Goal: Information Seeking & Learning: Check status

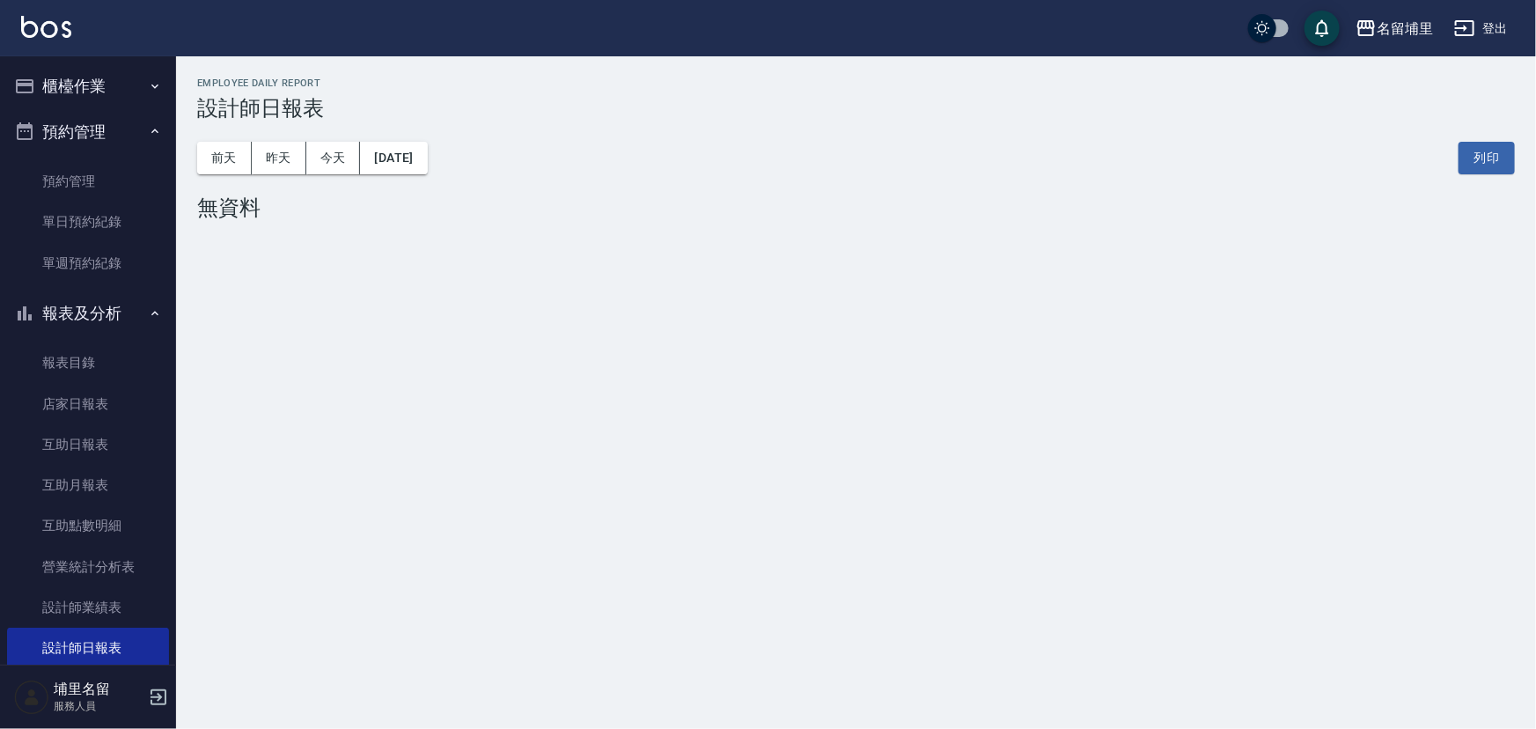
scroll to position [185, 0]
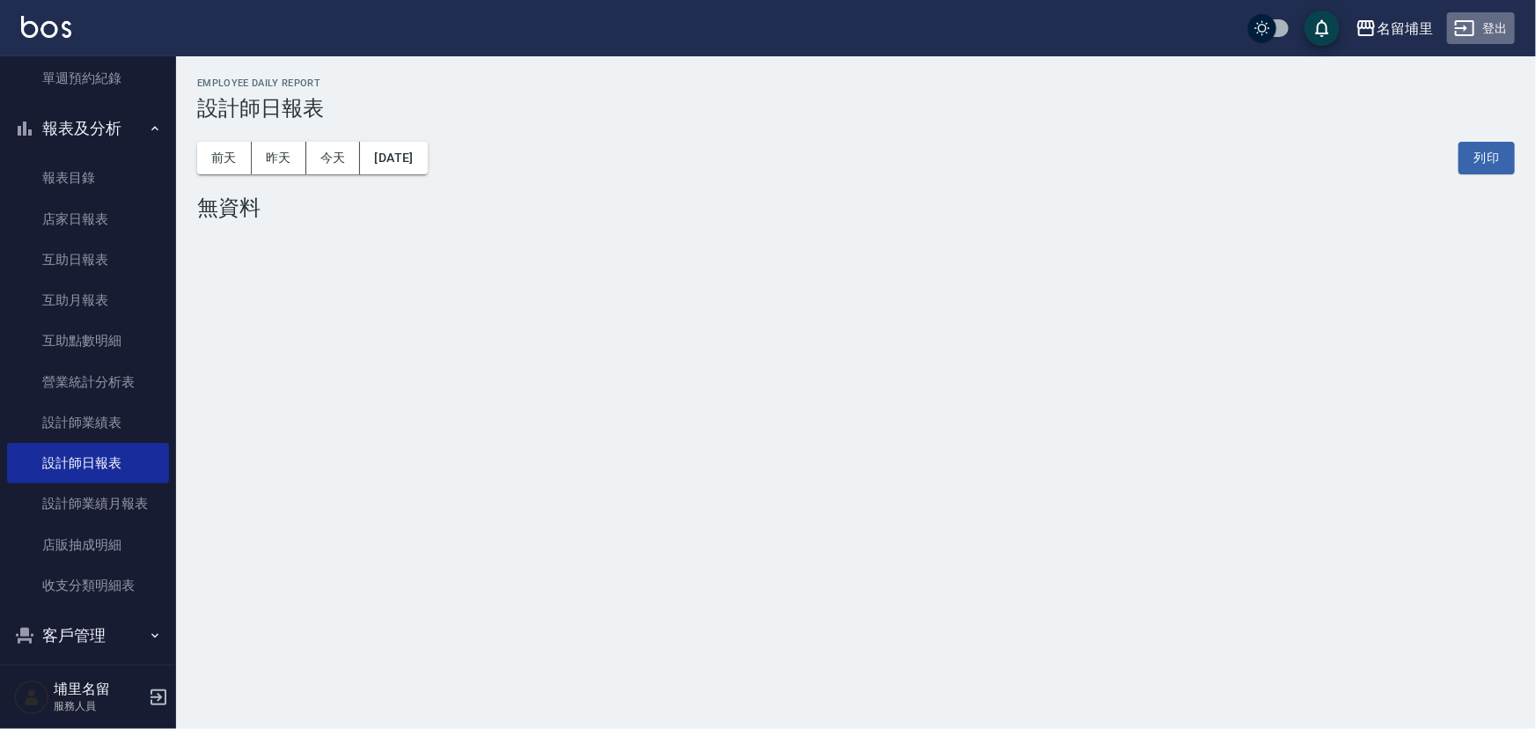
click at [1489, 35] on button "登出" at bounding box center [1481, 28] width 68 height 33
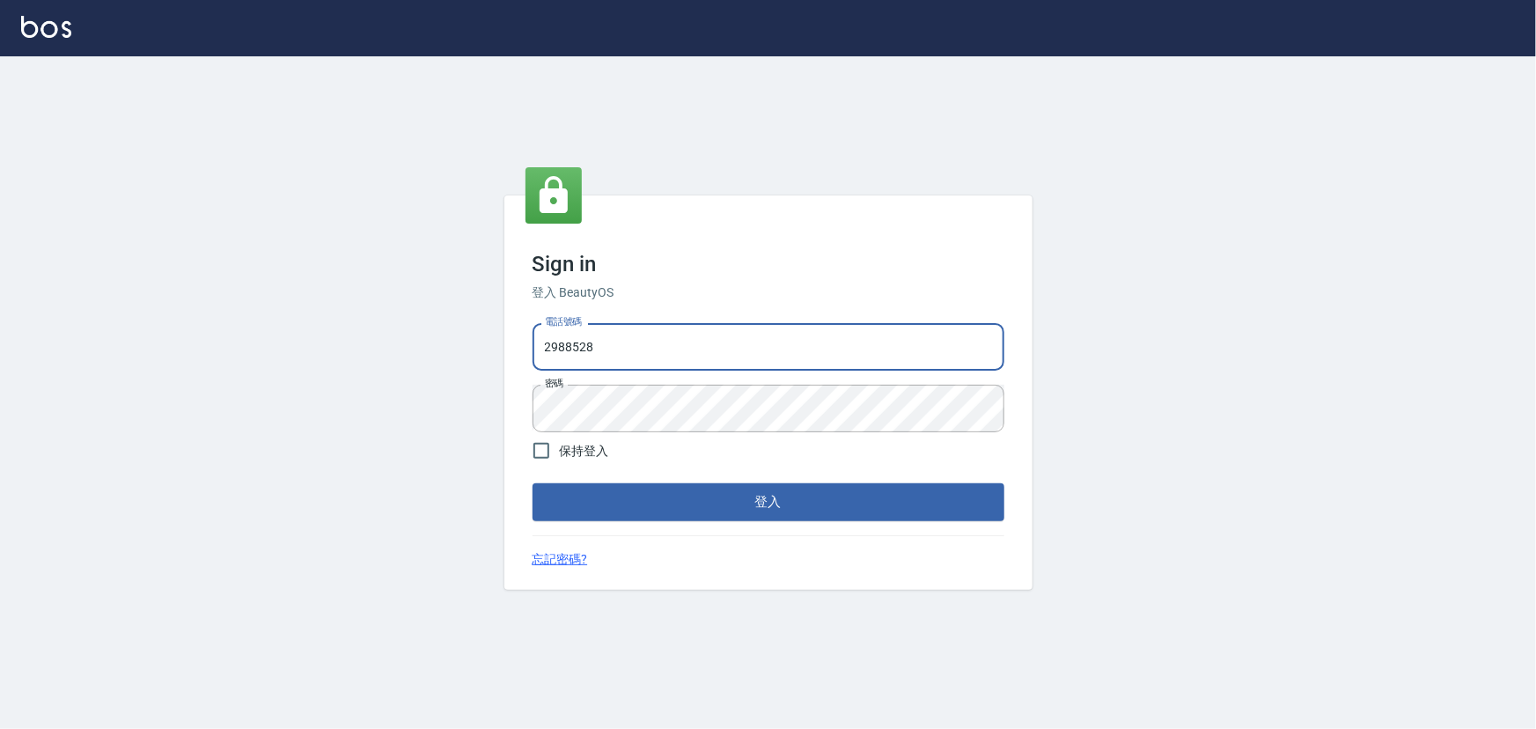
click at [590, 346] on input "2988528" at bounding box center [769, 347] width 472 height 48
drag, startPoint x: 624, startPoint y: 347, endPoint x: 393, endPoint y: 351, distance: 231.6
click at [391, 351] on div "Sign in 登入 BeautyOS 電話號碼 2988528 電話號碼 密碼 密碼 保持登入 登入 忘記密碼?" at bounding box center [768, 392] width 1536 height 673
type input "2306457"
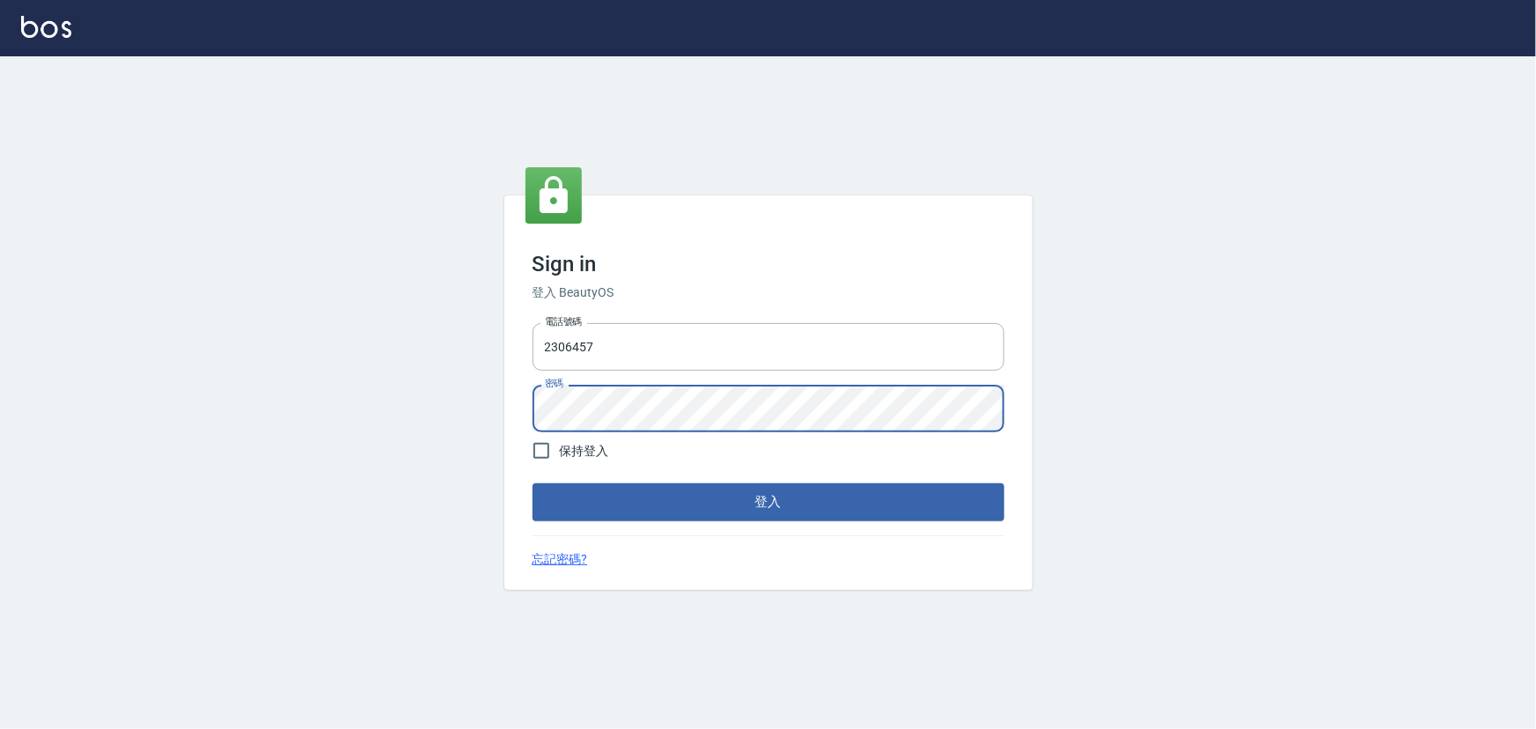
click at [418, 420] on div "Sign in 登入 BeautyOS 電話號碼 2306457 電話號碼 密碼 密碼 保持登入 登入 忘記密碼?" at bounding box center [768, 392] width 1536 height 673
click at [533, 483] on button "登入" at bounding box center [769, 501] width 472 height 37
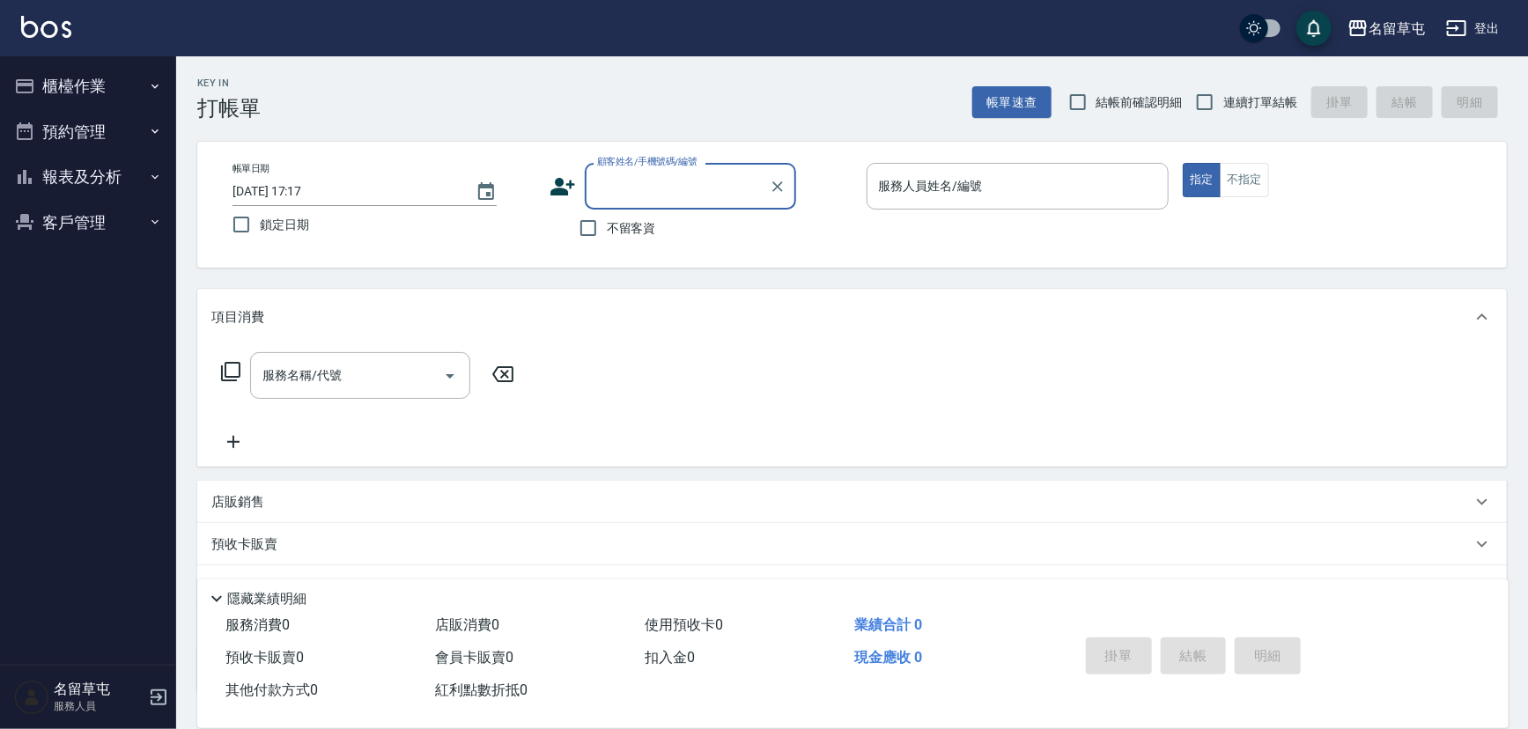
click at [94, 170] on button "報表及分析" at bounding box center [88, 177] width 162 height 46
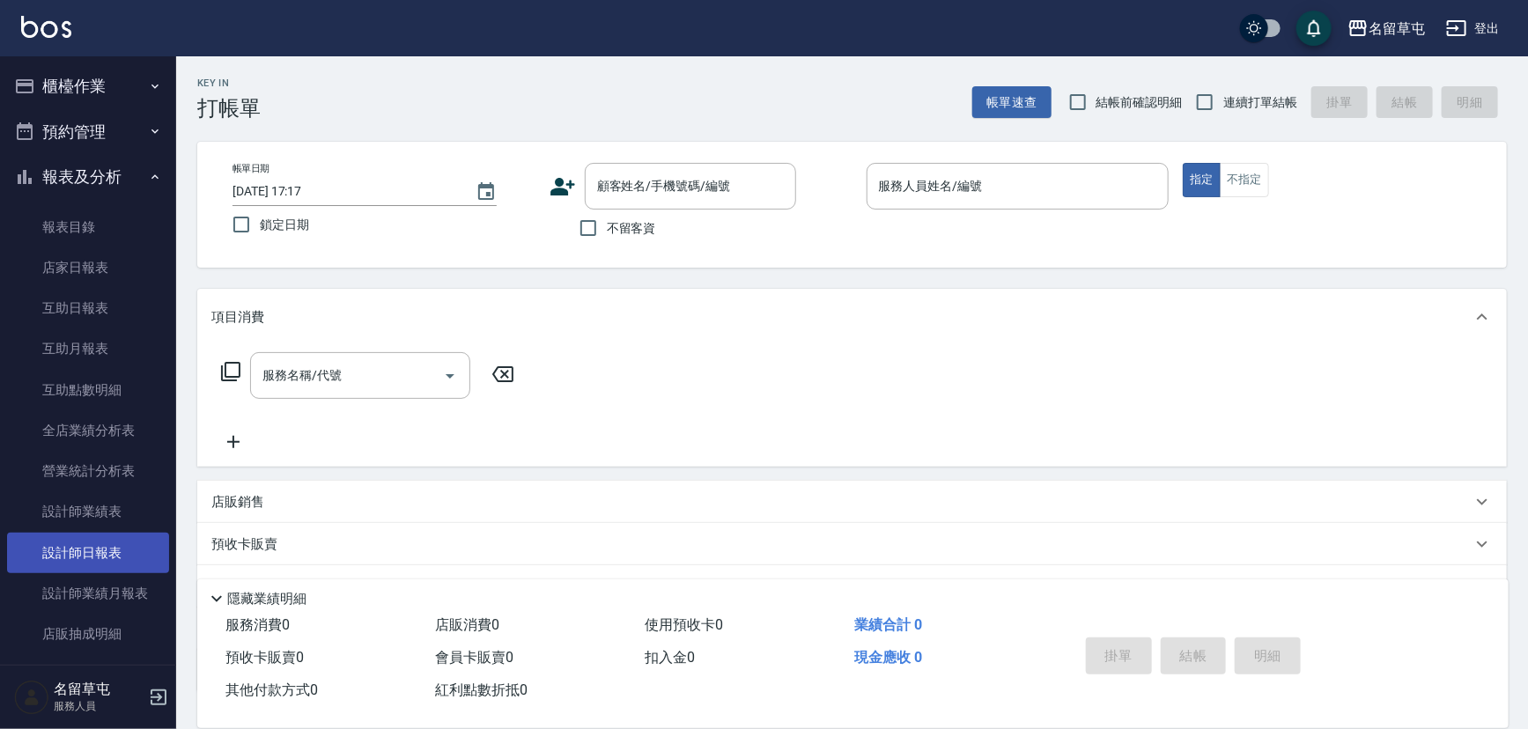
click at [106, 548] on link "設計師日報表" at bounding box center [88, 553] width 162 height 41
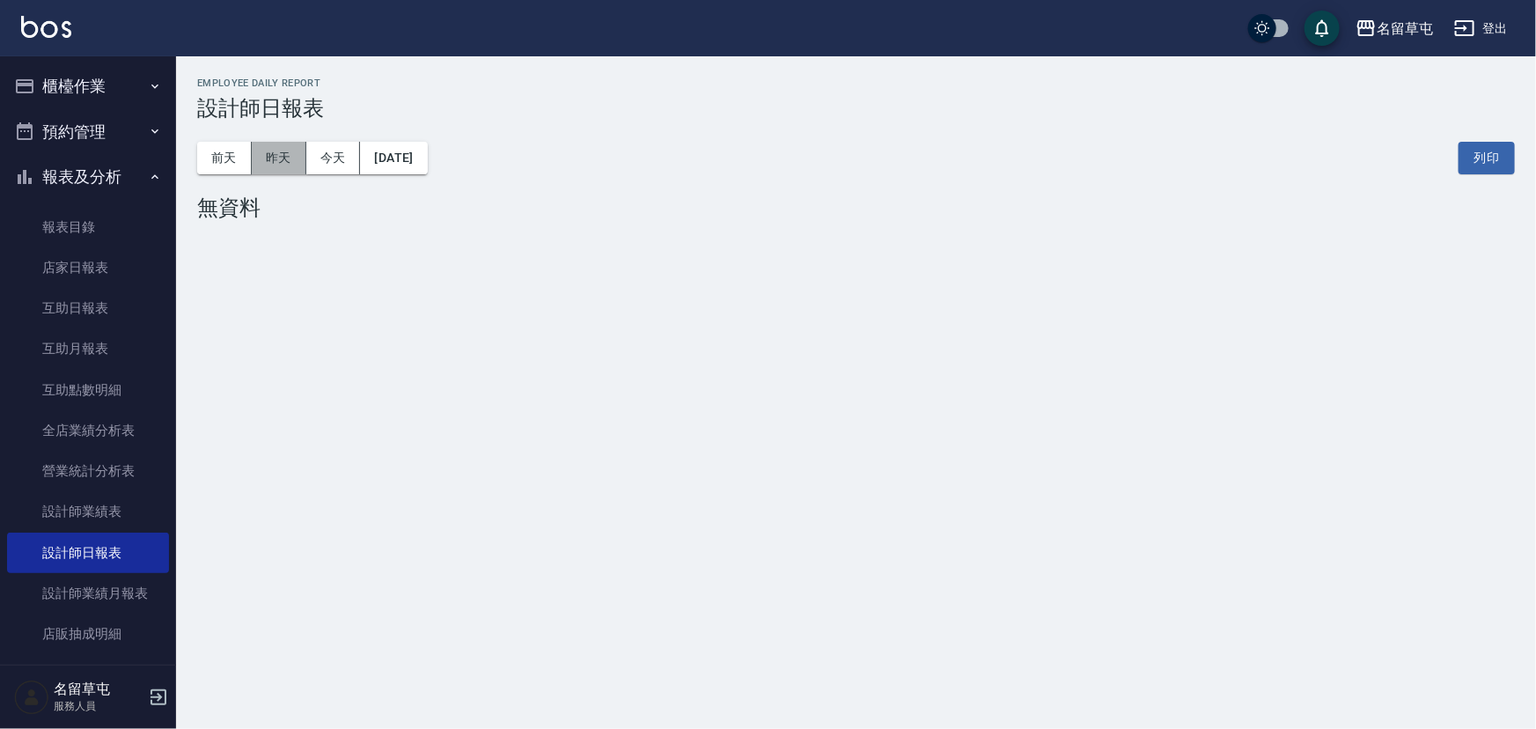
click at [279, 152] on button "昨天" at bounding box center [279, 158] width 55 height 33
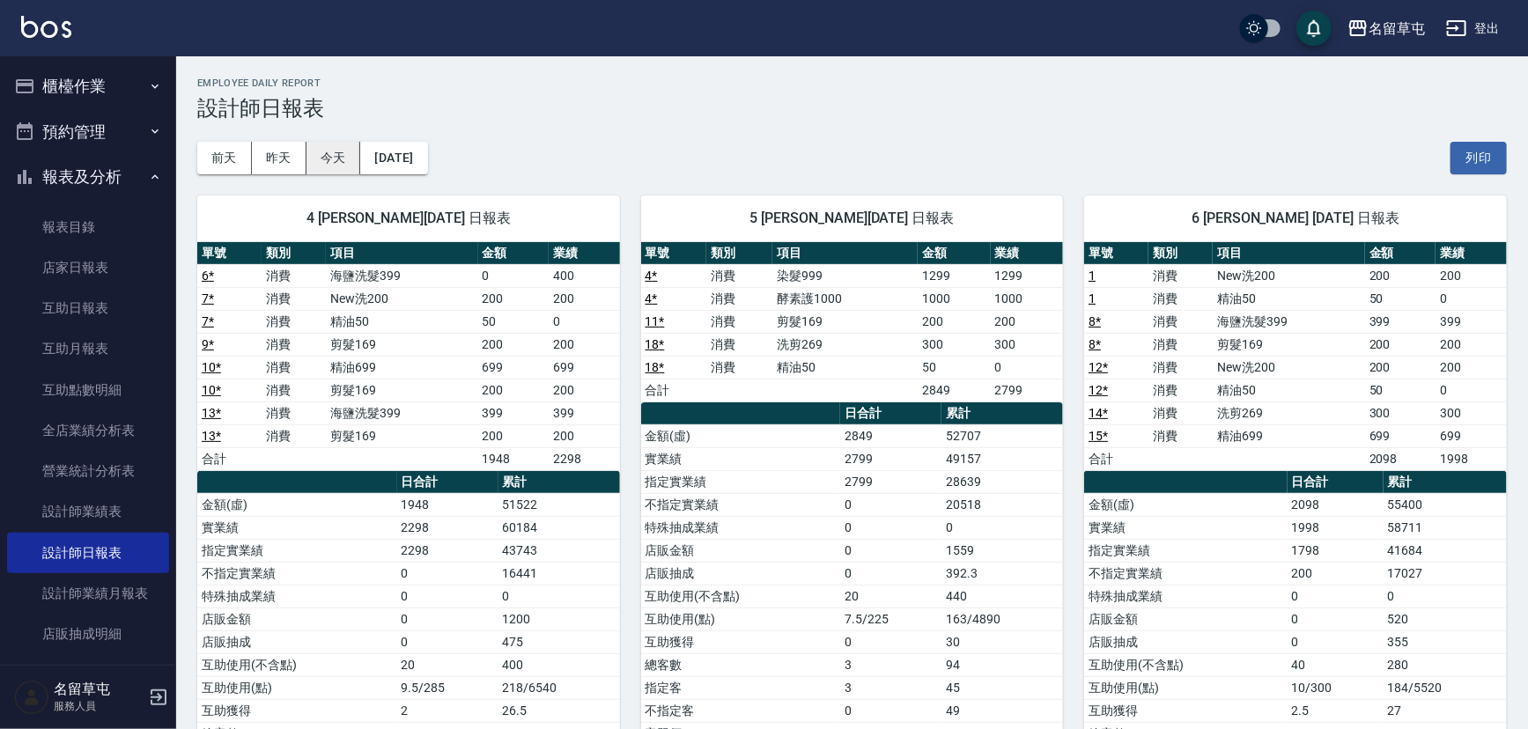
click at [335, 160] on button "今天" at bounding box center [333, 158] width 55 height 33
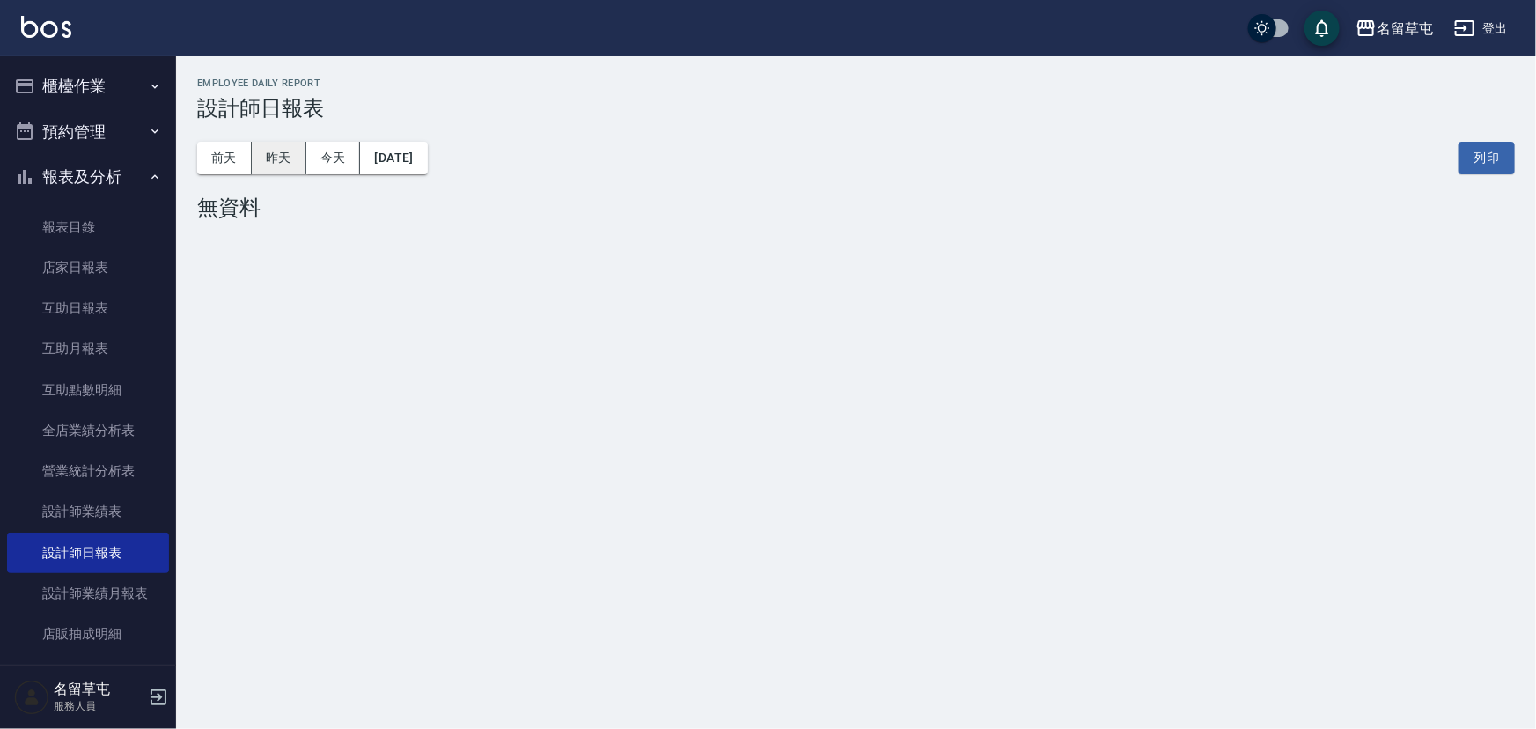
click at [301, 163] on button "昨天" at bounding box center [279, 158] width 55 height 33
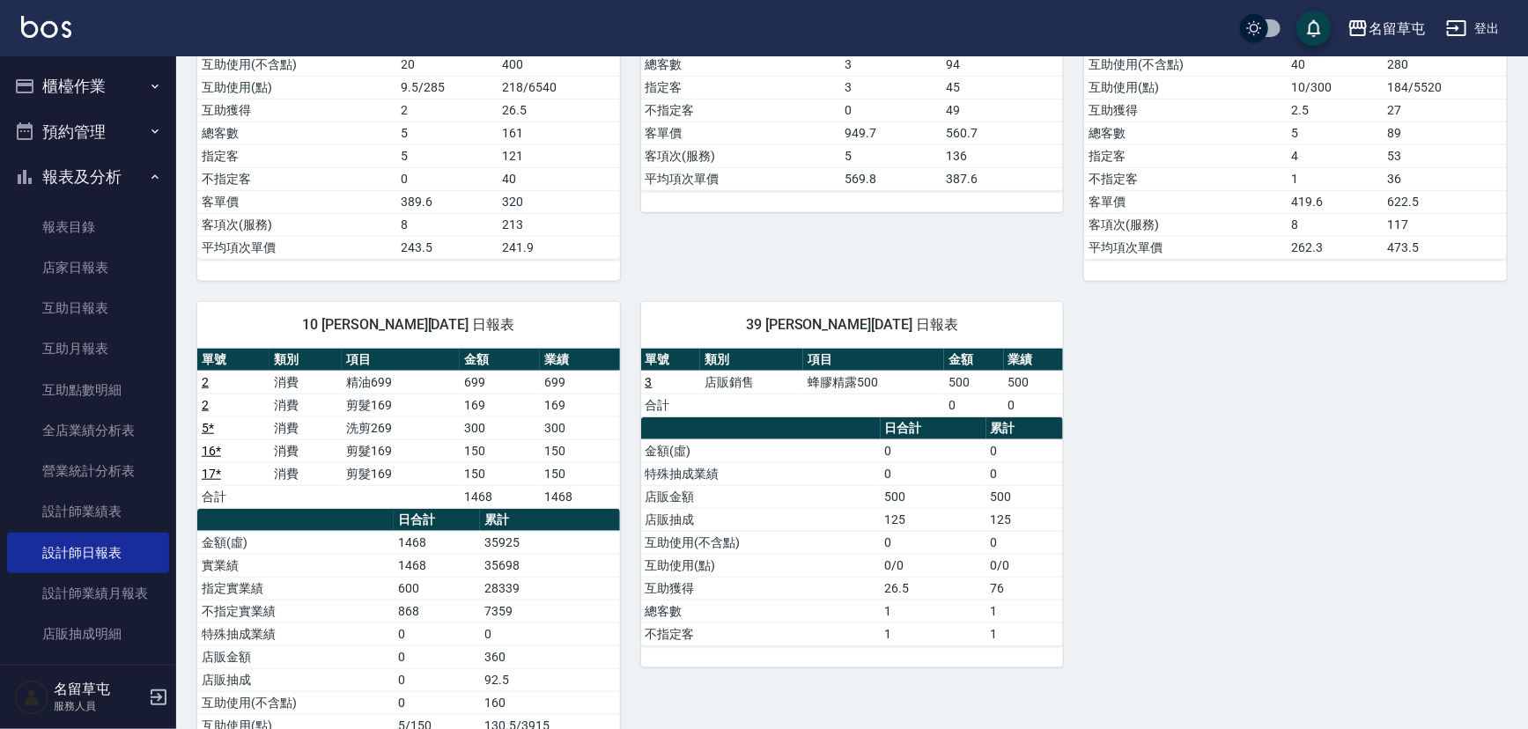
scroll to position [805, 0]
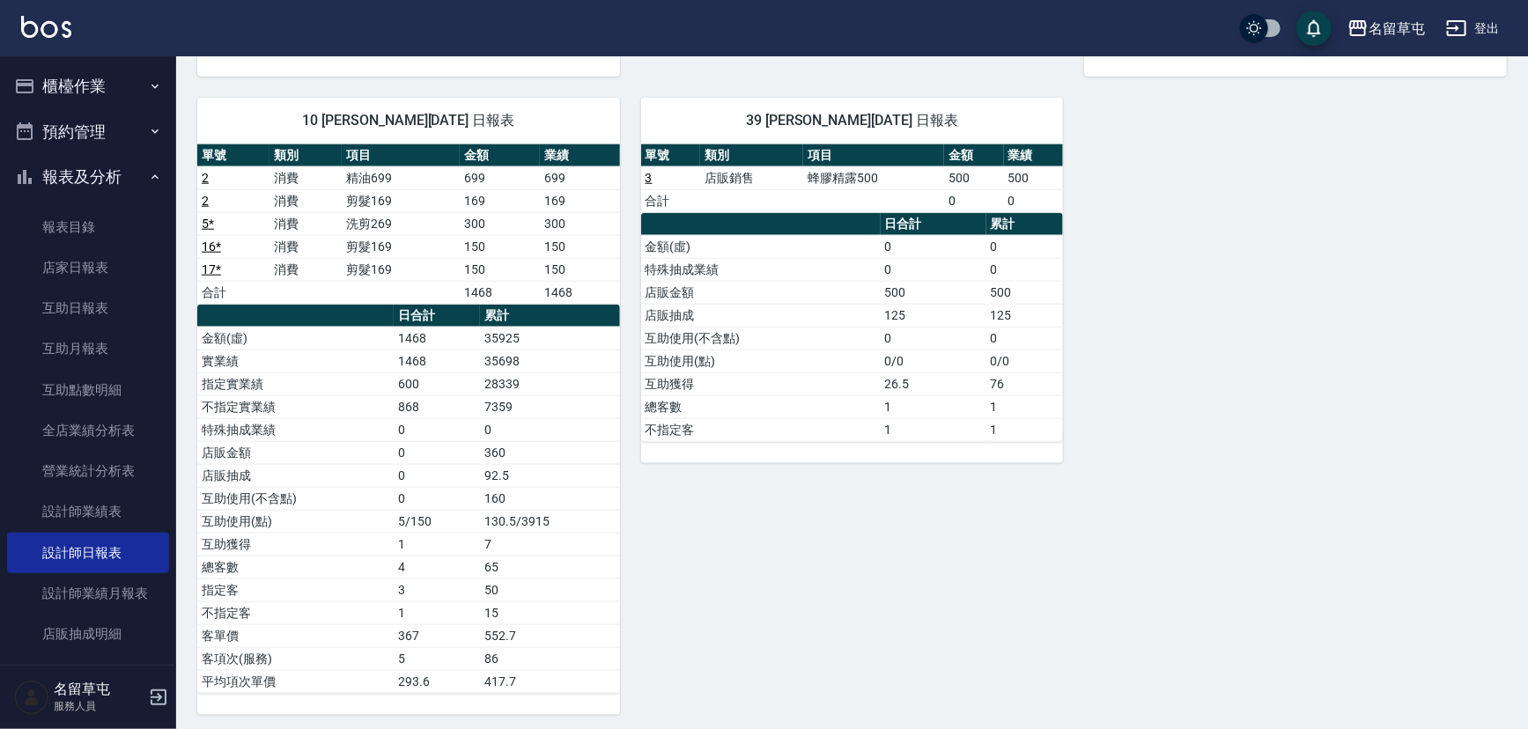
click at [1484, 27] on button "登出" at bounding box center [1473, 28] width 68 height 33
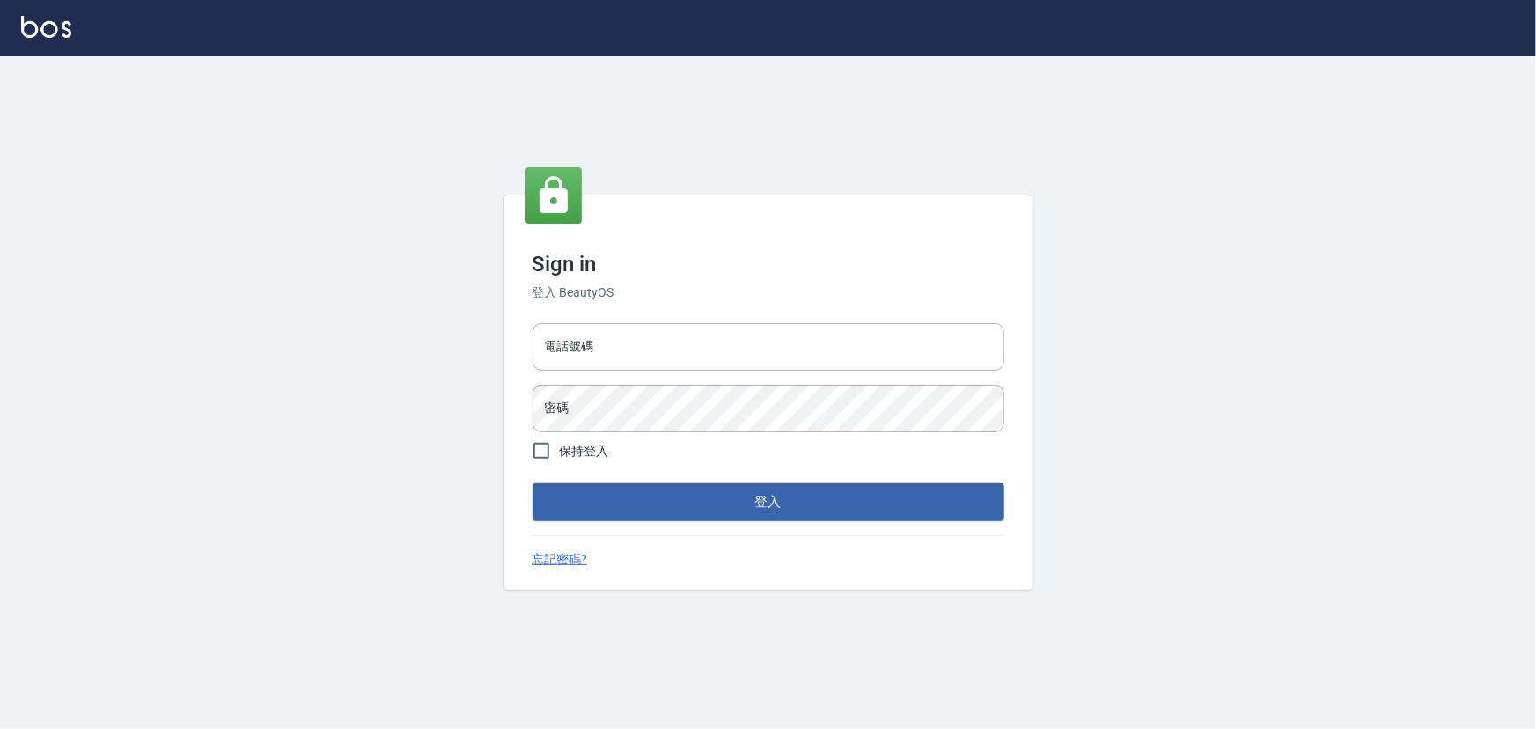
type input "2988528"
click at [753, 506] on button "登入" at bounding box center [769, 501] width 472 height 37
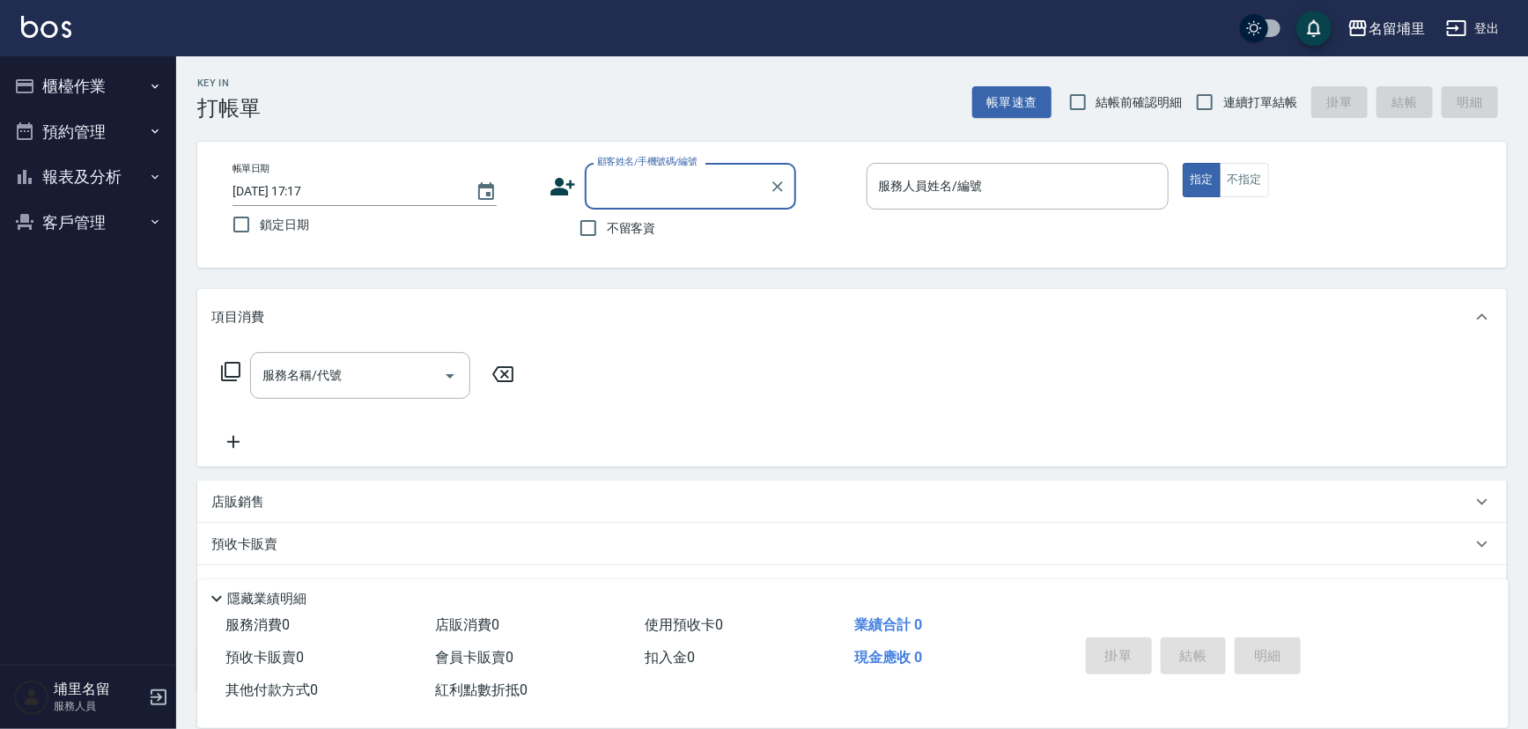
click at [78, 175] on button "報表及分析" at bounding box center [88, 177] width 162 height 46
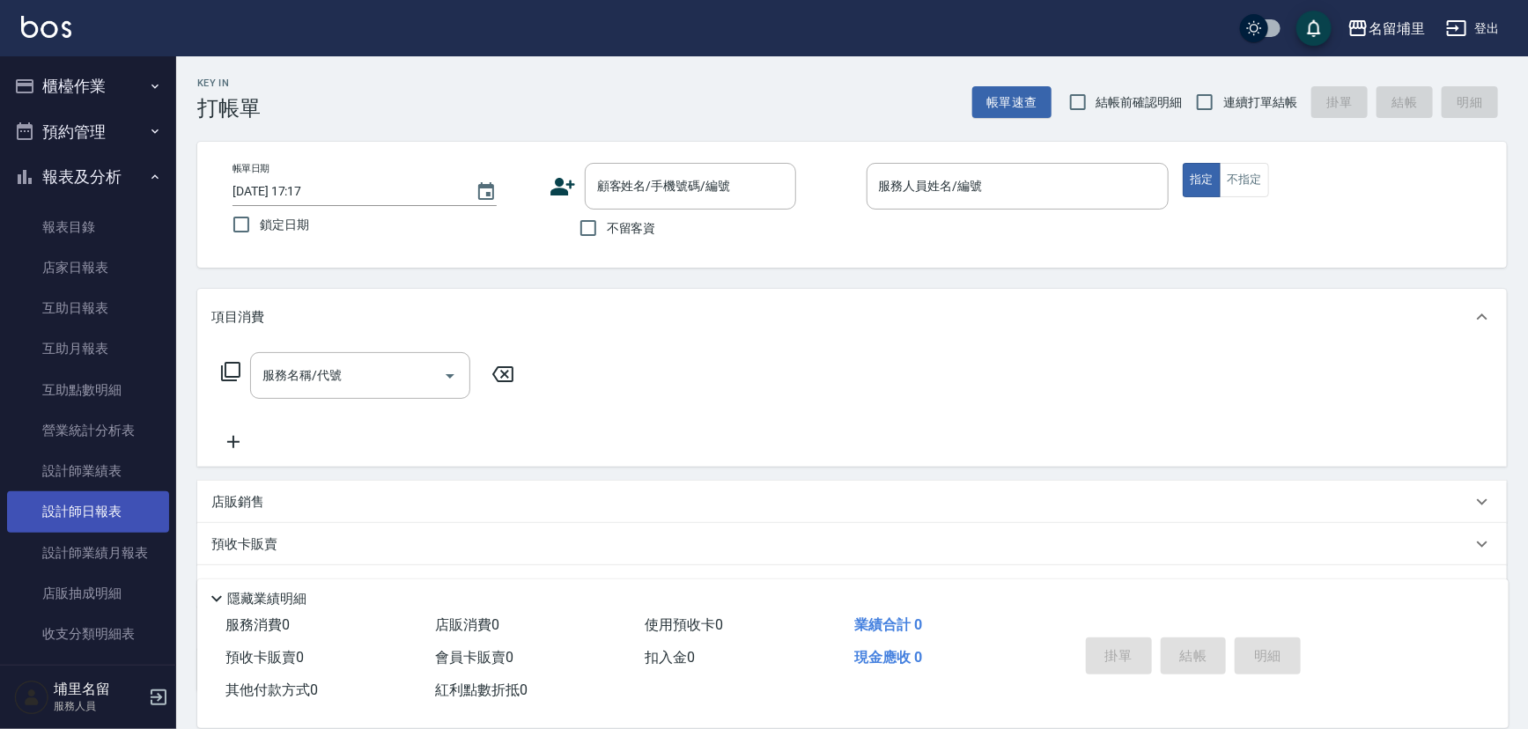
click at [104, 515] on link "設計師日報表" at bounding box center [88, 511] width 162 height 41
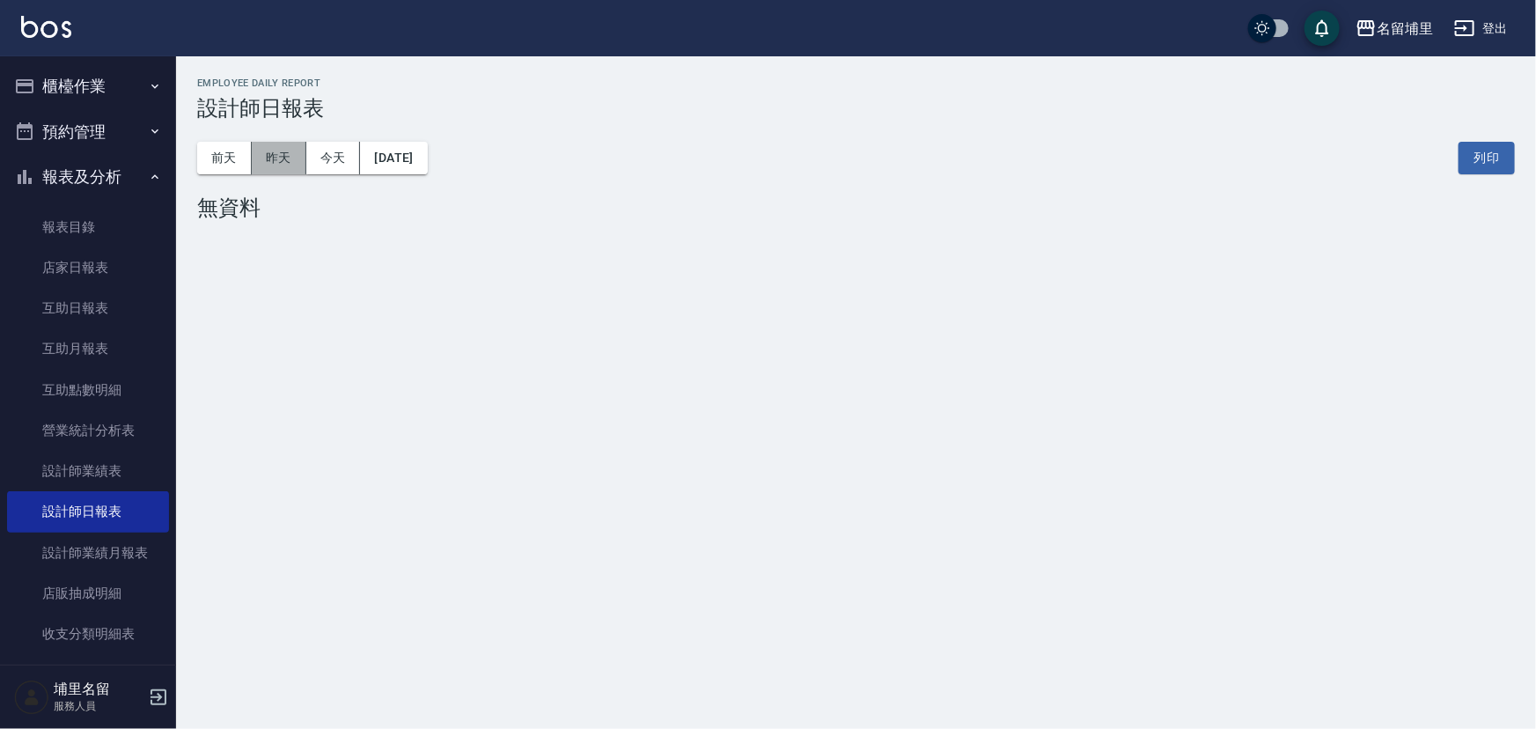
click at [283, 151] on button "昨天" at bounding box center [279, 158] width 55 height 33
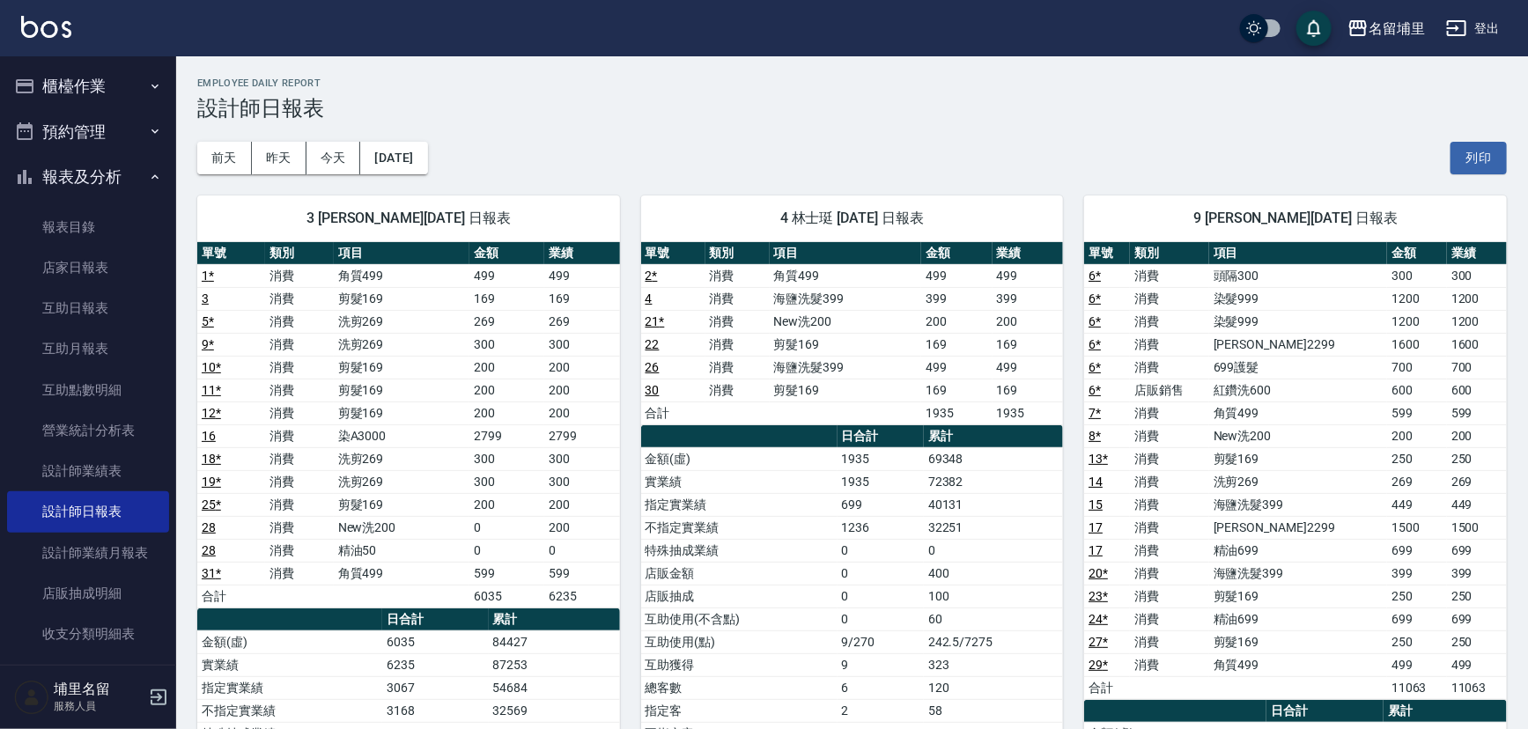
click at [968, 141] on div "前天 昨天 今天 2025/09/24 列印" at bounding box center [851, 158] width 1309 height 75
click at [653, 144] on div "前天 昨天 今天 2025/09/24 列印" at bounding box center [851, 158] width 1309 height 75
click at [284, 164] on button "昨天" at bounding box center [279, 158] width 55 height 33
click at [427, 155] on button "2025/09/24" at bounding box center [393, 158] width 67 height 33
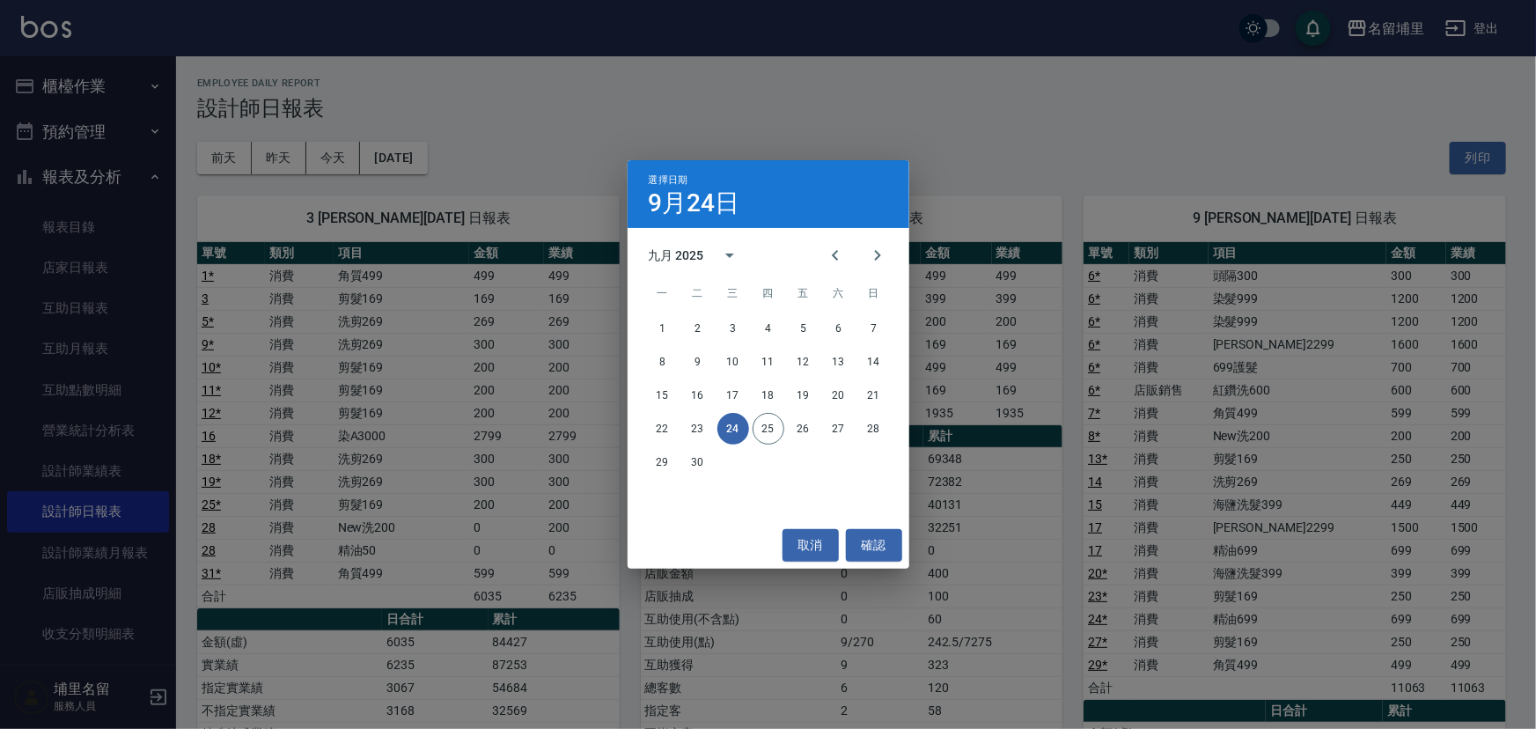
click at [723, 431] on button "24" at bounding box center [734, 429] width 32 height 32
click at [701, 427] on button "23" at bounding box center [698, 429] width 32 height 32
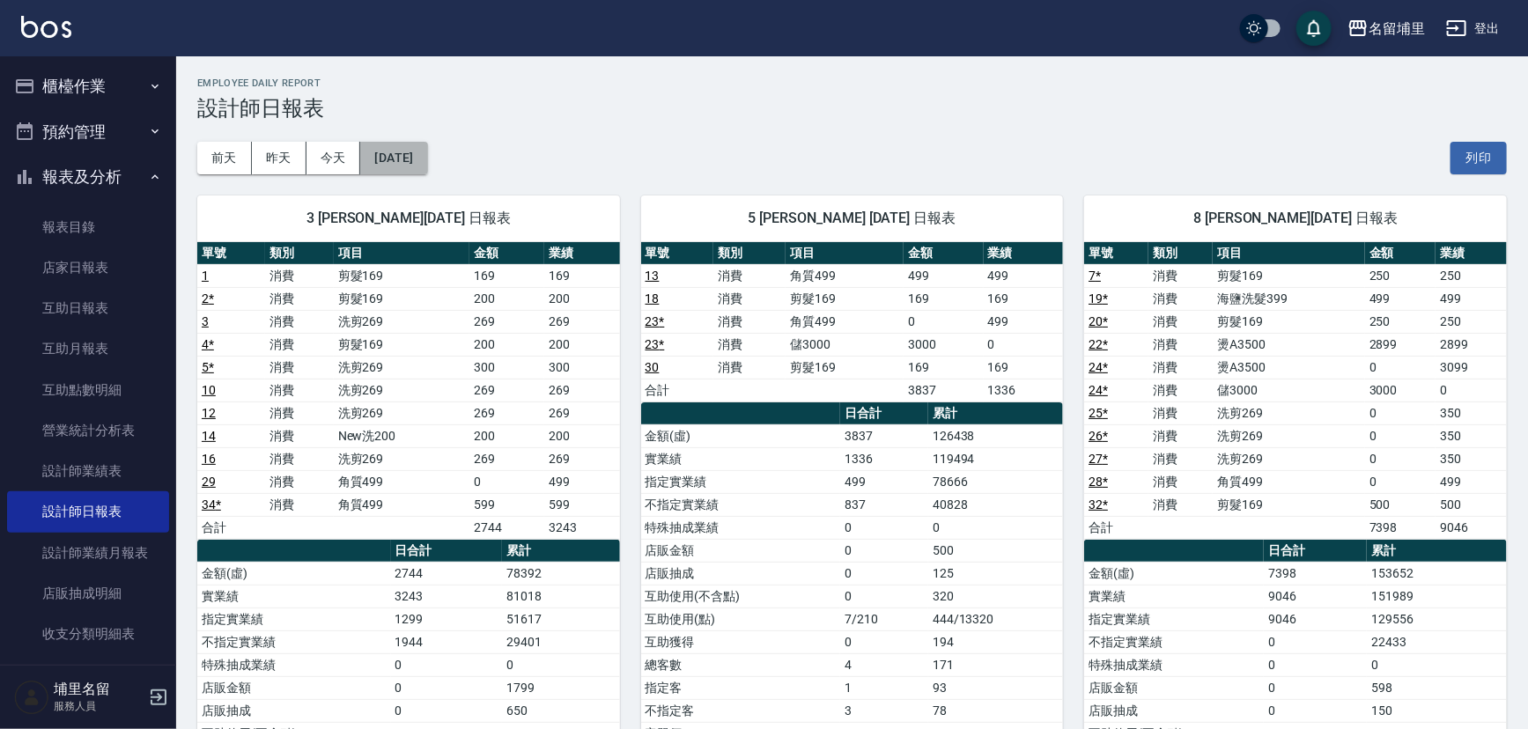
click at [419, 160] on button "2025/09/23" at bounding box center [393, 158] width 67 height 33
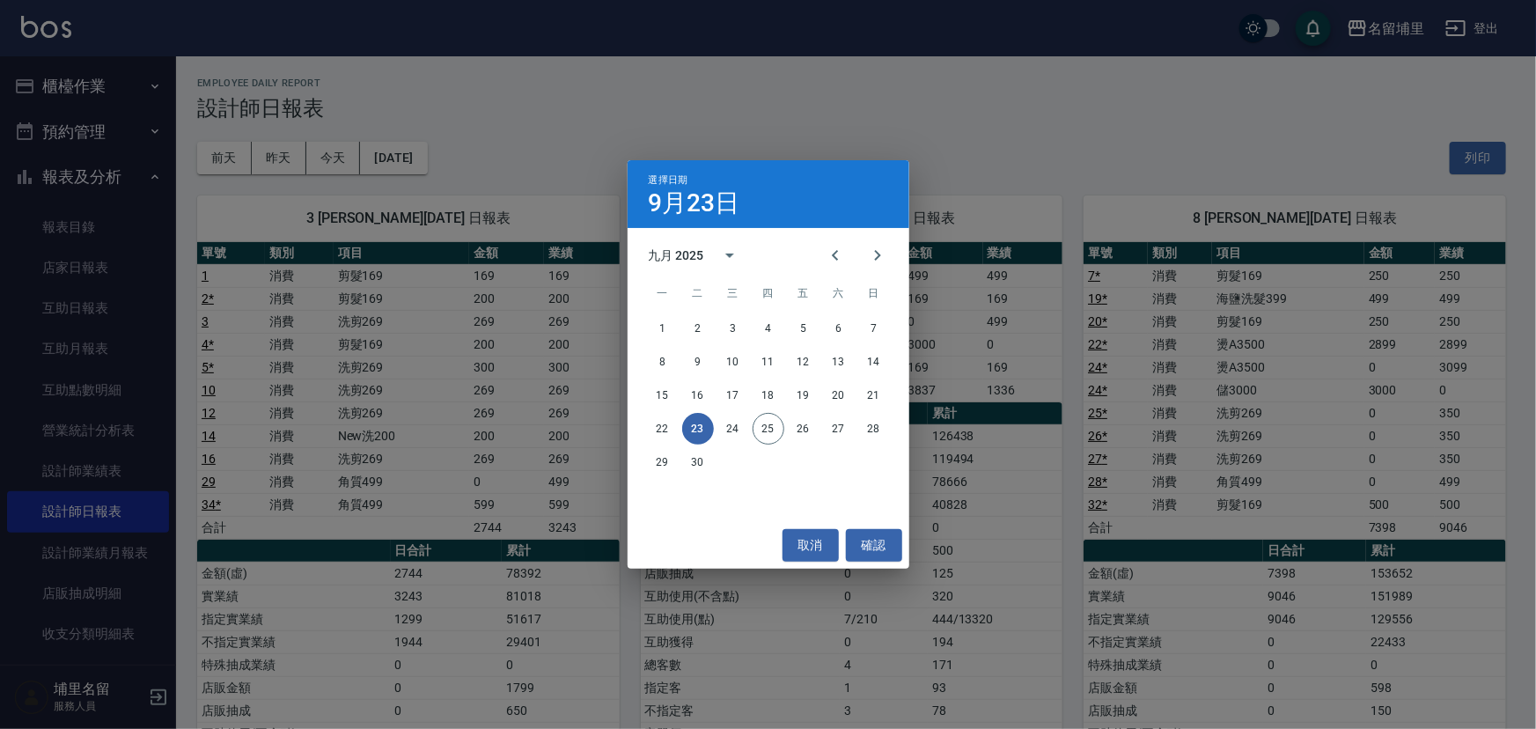
click at [387, 48] on div "選擇日期 9月23日 九月 2025 一 二 三 四 五 六 日 1 2 3 4 5 6 7 8 9 10 11 12 13 14 15 16 17 18 1…" at bounding box center [768, 364] width 1536 height 729
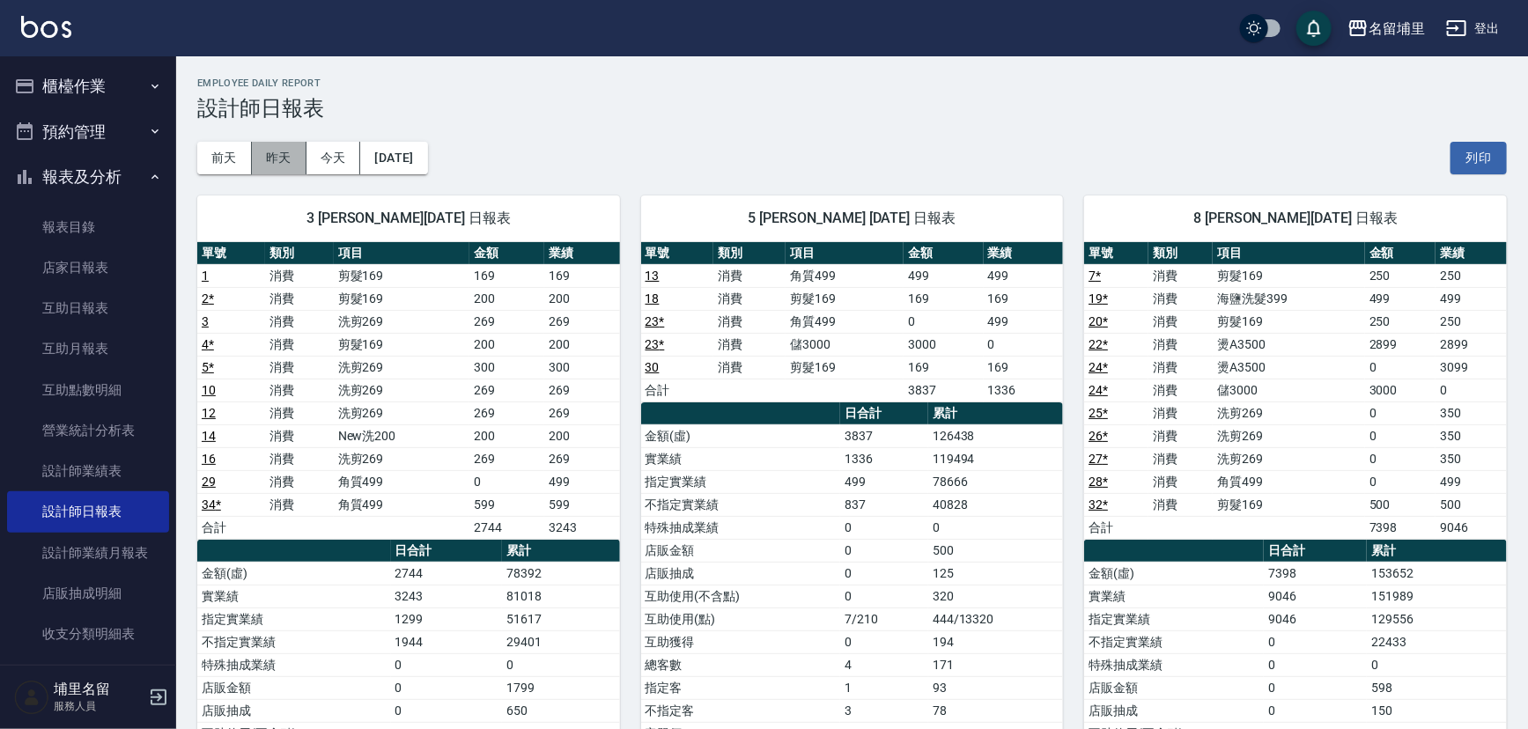
click at [278, 163] on button "昨天" at bounding box center [279, 158] width 55 height 33
